Goal: Understand process/instructions: Learn about a topic

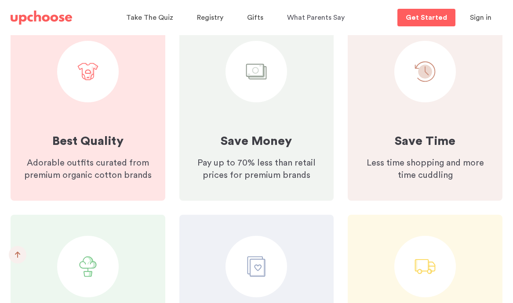
scroll to position [1692, 0]
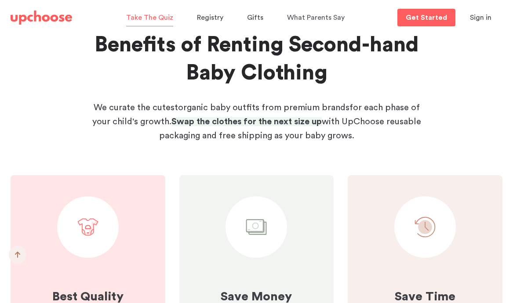
click at [165, 15] on span "Take The Quiz" at bounding box center [149, 17] width 47 height 7
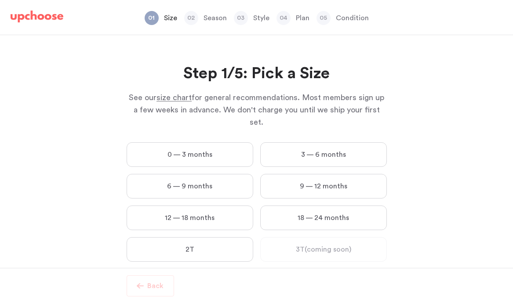
scroll to position [13, 0]
